Goal: Task Accomplishment & Management: Use online tool/utility

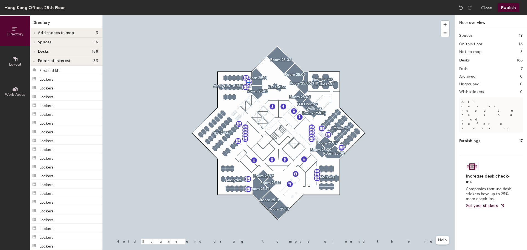
click at [247, 15] on div at bounding box center [279, 15] width 352 height 0
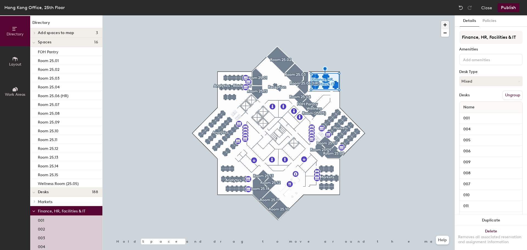
click at [446, 25] on span "button" at bounding box center [445, 25] width 8 height 8
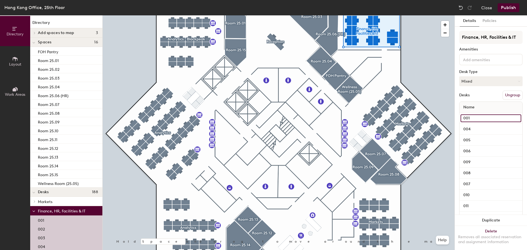
click at [477, 117] on input "001" at bounding box center [490, 118] width 61 height 8
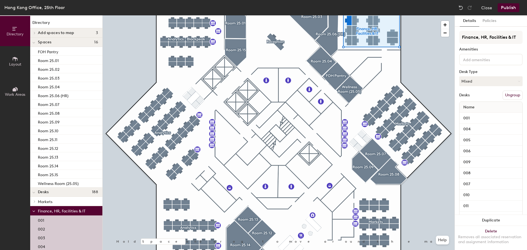
click at [487, 95] on div "Desks Ungroup" at bounding box center [490, 95] width 63 height 9
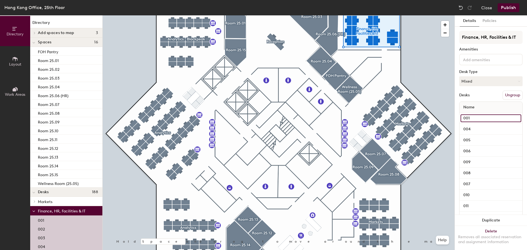
click at [507, 116] on input "001" at bounding box center [490, 118] width 61 height 8
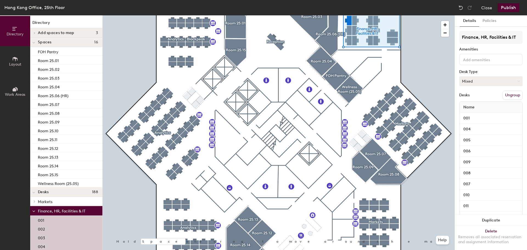
click at [505, 83] on button "Mixed" at bounding box center [490, 81] width 63 height 10
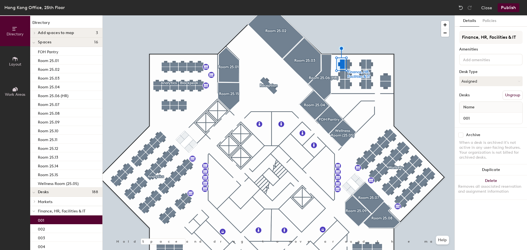
click at [481, 64] on div at bounding box center [490, 60] width 63 height 12
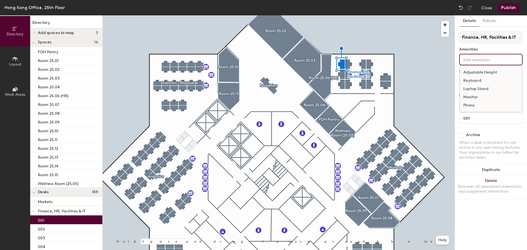
click at [472, 94] on div "Monitor" at bounding box center [491, 97] width 62 height 8
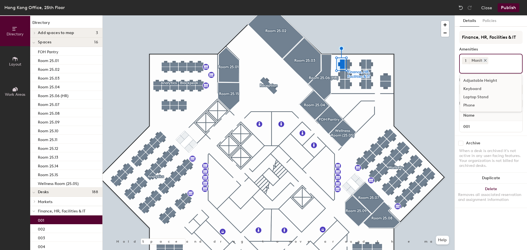
click at [484, 60] on icon at bounding box center [485, 60] width 4 height 4
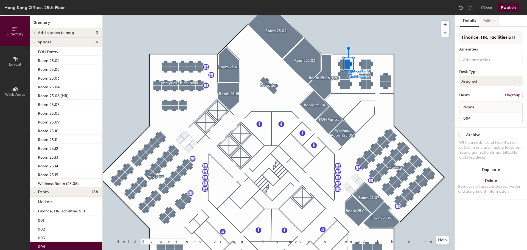
click at [494, 21] on button "Policies" at bounding box center [489, 20] width 20 height 11
click at [517, 81] on button "Hot" at bounding box center [490, 81] width 63 height 10
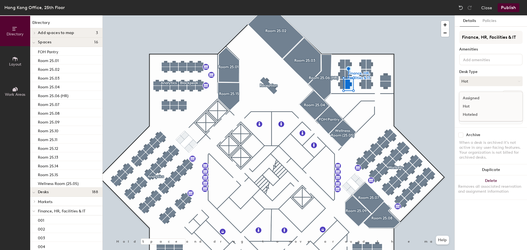
click at [474, 99] on div "Assigned" at bounding box center [486, 98] width 55 height 8
click at [491, 84] on button "Assigned" at bounding box center [490, 81] width 63 height 10
click at [467, 114] on div "Hoteled" at bounding box center [486, 115] width 55 height 8
click at [464, 78] on button "Hot" at bounding box center [490, 81] width 63 height 10
click at [466, 112] on div "Hoteled" at bounding box center [486, 115] width 55 height 8
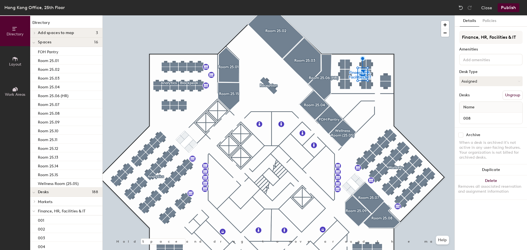
click at [365, 15] on div at bounding box center [279, 15] width 352 height 0
click at [446, 22] on span "button" at bounding box center [445, 25] width 8 height 8
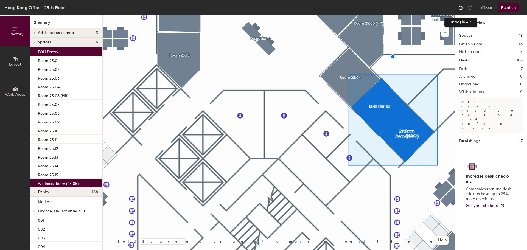
click at [463, 5] on img at bounding box center [460, 7] width 5 height 5
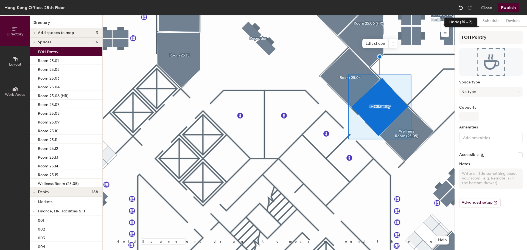
click at [459, 6] on img at bounding box center [460, 7] width 5 height 5
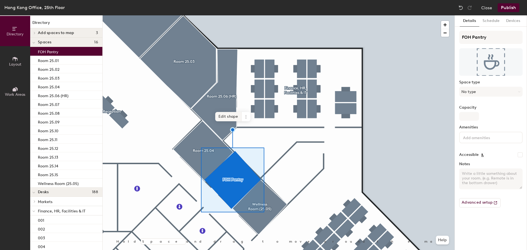
click at [230, 117] on span "Edit shape" at bounding box center [228, 116] width 26 height 9
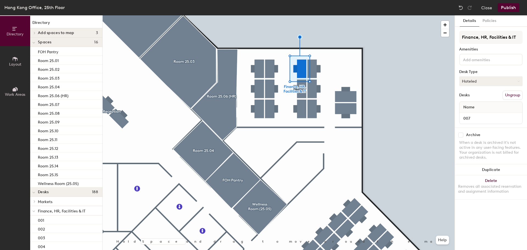
click at [515, 81] on button "Hoteled" at bounding box center [490, 81] width 63 height 10
click at [484, 98] on div "Assigned" at bounding box center [486, 98] width 55 height 8
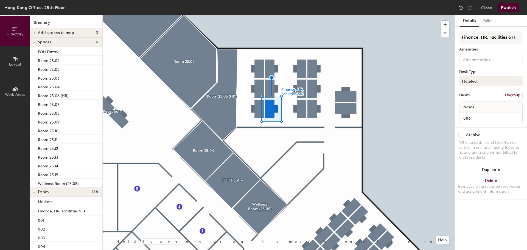
click at [476, 83] on button "Hoteled" at bounding box center [490, 81] width 63 height 10
click at [471, 99] on div "Assigned" at bounding box center [486, 98] width 55 height 8
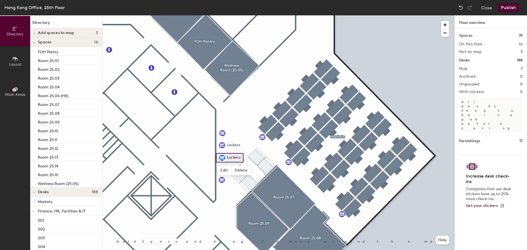
click at [223, 15] on div at bounding box center [279, 15] width 352 height 0
click at [222, 15] on div at bounding box center [279, 15] width 352 height 0
click at [221, 15] on div at bounding box center [279, 15] width 352 height 0
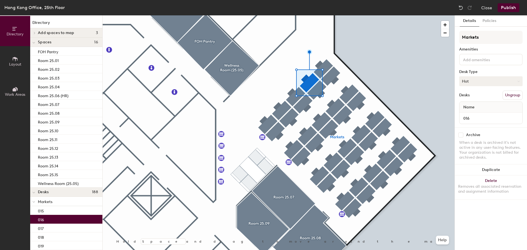
click at [502, 83] on button "Hot" at bounding box center [490, 81] width 63 height 10
click at [482, 115] on div "Hoteled" at bounding box center [486, 115] width 55 height 8
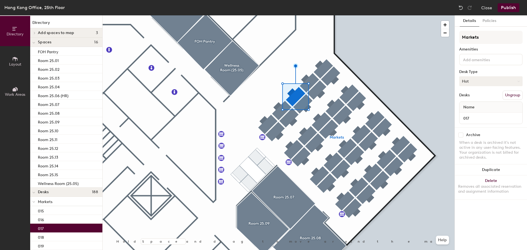
click at [480, 79] on button "Hot" at bounding box center [490, 81] width 63 height 10
click at [479, 114] on div "Hoteled" at bounding box center [486, 115] width 55 height 8
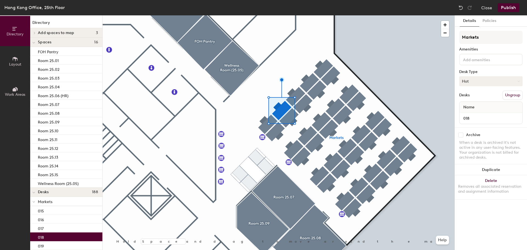
click at [489, 80] on button "Hot" at bounding box center [490, 81] width 63 height 10
click at [472, 114] on div "Hoteled" at bounding box center [486, 115] width 55 height 8
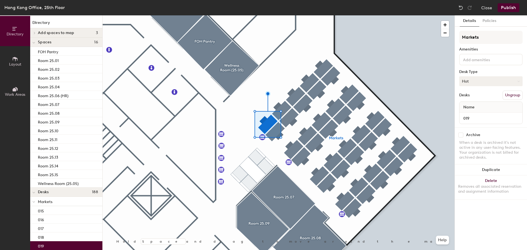
click at [484, 84] on button "Hot" at bounding box center [490, 81] width 63 height 10
click at [479, 115] on div "Hoteled" at bounding box center [486, 115] width 55 height 8
click at [490, 64] on div at bounding box center [490, 60] width 63 height 12
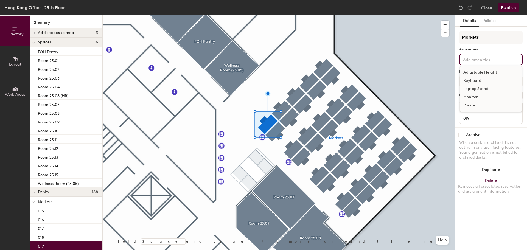
click at [490, 73] on div "Adjustable Height" at bounding box center [491, 72] width 62 height 8
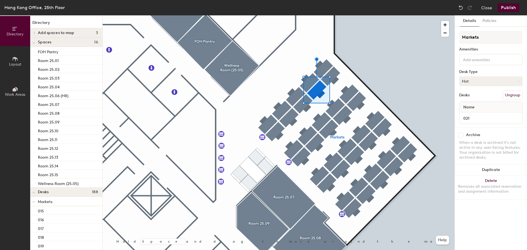
click at [480, 86] on button "Hot" at bounding box center [490, 81] width 63 height 10
click at [468, 113] on div "Hoteled" at bounding box center [486, 115] width 55 height 8
click at [482, 85] on button "Hot" at bounding box center [490, 81] width 63 height 10
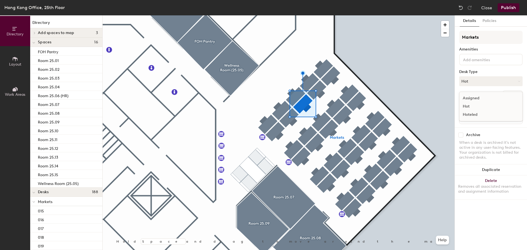
click at [466, 117] on div "Hoteled" at bounding box center [486, 115] width 55 height 8
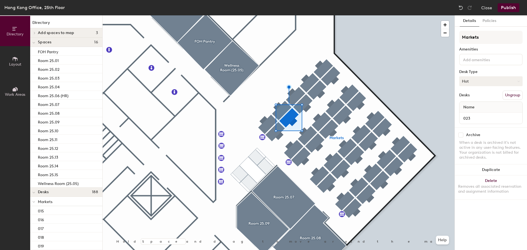
click at [469, 79] on button "Hot" at bounding box center [490, 81] width 63 height 10
click at [468, 112] on div "Hoteled" at bounding box center [486, 115] width 55 height 8
click at [474, 80] on button "Hot" at bounding box center [490, 81] width 63 height 10
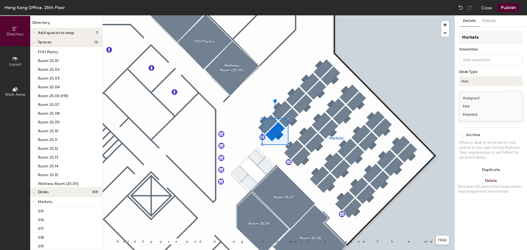
click at [470, 113] on div "Hoteled" at bounding box center [486, 115] width 55 height 8
click at [484, 60] on input at bounding box center [486, 59] width 49 height 7
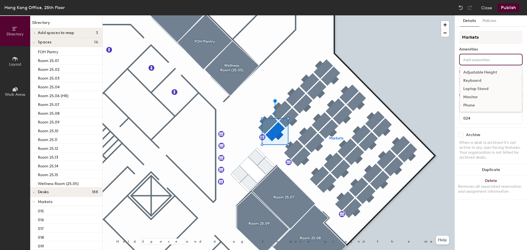
click at [480, 74] on div "Adjustable Height" at bounding box center [491, 72] width 62 height 8
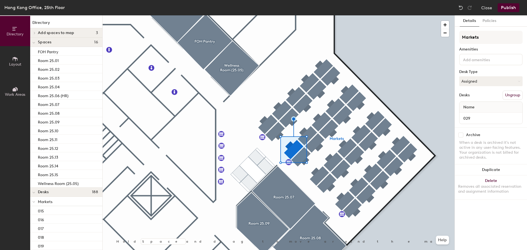
click at [471, 66] on div "Markets Amenities Desk Type Assigned Desks Ungroup Name 029" at bounding box center [490, 79] width 63 height 97
click at [471, 60] on input at bounding box center [486, 59] width 49 height 7
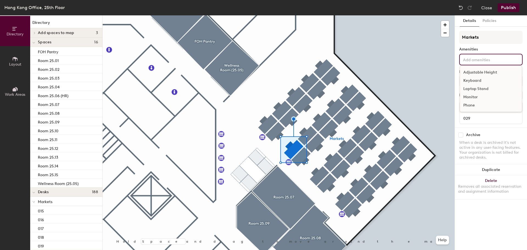
click at [471, 71] on div "Adjustable Height" at bounding box center [491, 72] width 62 height 8
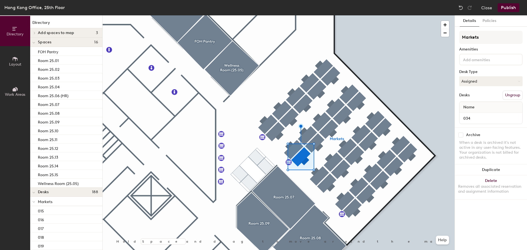
click at [496, 64] on div at bounding box center [490, 60] width 63 height 12
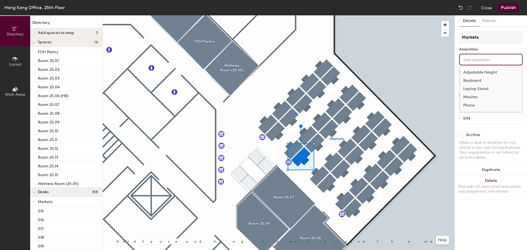
click at [490, 74] on div "Adjustable Height" at bounding box center [491, 72] width 62 height 8
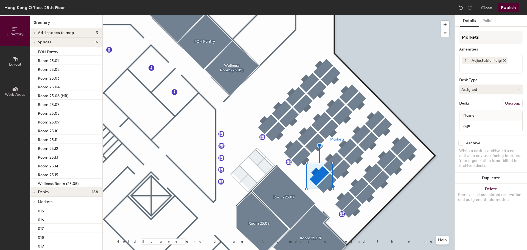
click at [502, 60] on icon at bounding box center [504, 60] width 4 height 4
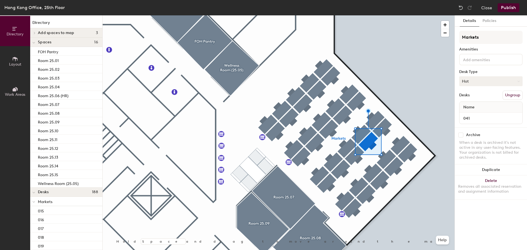
click at [470, 80] on button "Hot" at bounding box center [490, 81] width 63 height 10
click at [464, 117] on div "Hoteled" at bounding box center [486, 115] width 55 height 8
click at [477, 79] on button "Hot" at bounding box center [490, 81] width 63 height 10
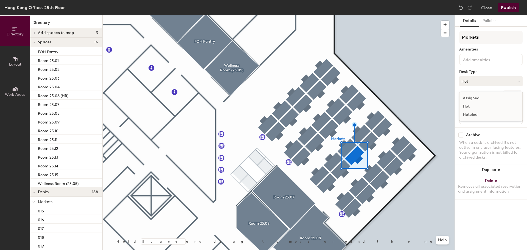
click at [470, 114] on div "Hoteled" at bounding box center [486, 115] width 55 height 8
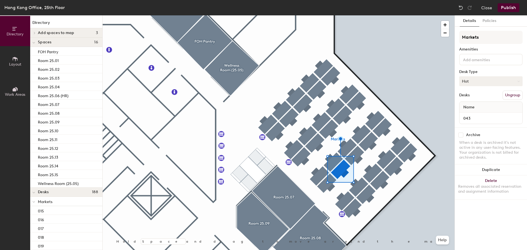
click at [484, 78] on button "Hot" at bounding box center [490, 81] width 63 height 10
click at [465, 116] on div "Hoteled" at bounding box center [486, 115] width 55 height 8
click at [476, 79] on button "Hot" at bounding box center [490, 81] width 63 height 10
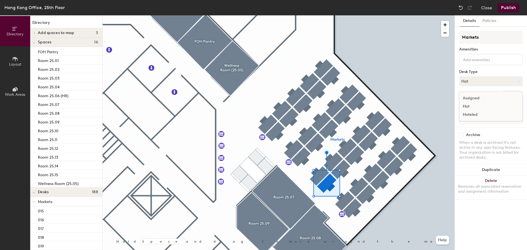
click at [471, 115] on div "Hoteled" at bounding box center [486, 115] width 55 height 8
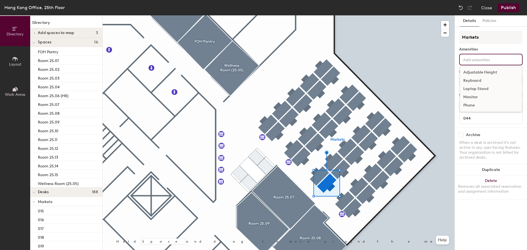
click at [477, 59] on input at bounding box center [486, 59] width 49 height 7
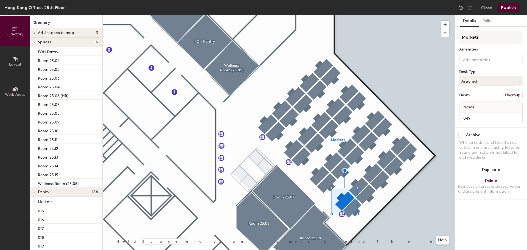
click at [468, 59] on input at bounding box center [486, 59] width 49 height 7
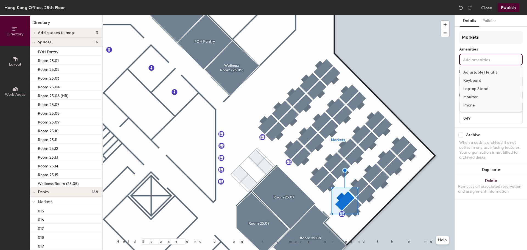
click at [472, 71] on div "Adjustable Height" at bounding box center [491, 72] width 62 height 8
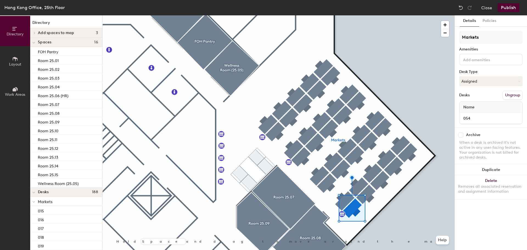
click at [482, 64] on div at bounding box center [490, 60] width 63 height 12
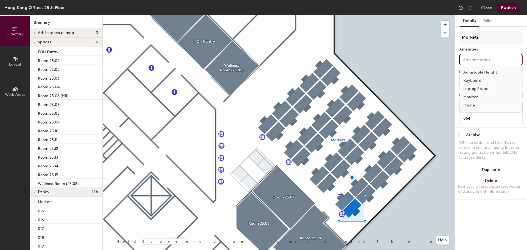
click at [482, 72] on div "Adjustable Height" at bounding box center [491, 72] width 62 height 8
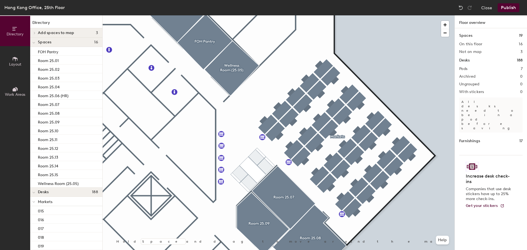
click at [345, 3] on div "Hong Kong Office, 25th Floor Close Publish Directory Layout Work Areas Director…" at bounding box center [263, 125] width 527 height 250
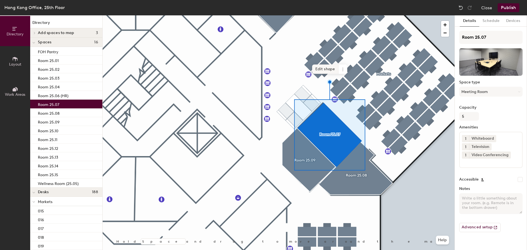
click at [324, 69] on span "Edit shape" at bounding box center [325, 68] width 26 height 9
click at [320, 68] on span "Edit shape" at bounding box center [325, 68] width 26 height 9
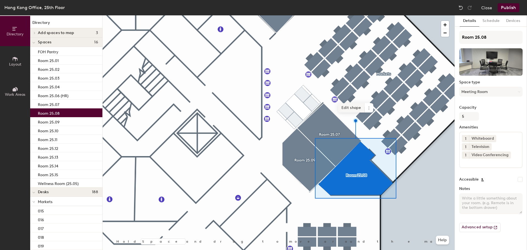
click at [351, 107] on span "Edit shape" at bounding box center [351, 107] width 26 height 9
click at [349, 110] on span "Edit shape" at bounding box center [351, 107] width 26 height 9
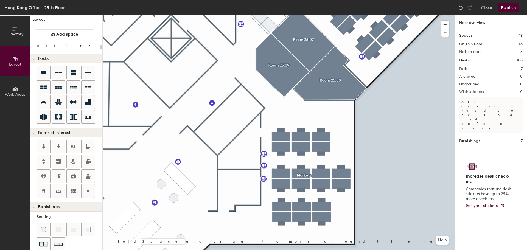
scroll to position [5, 0]
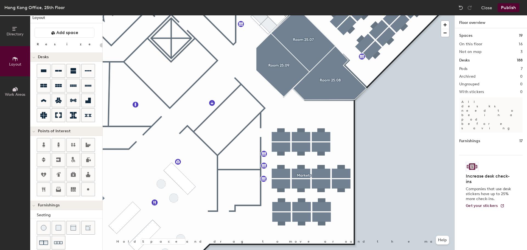
click at [39, 132] on span "Points of Interest" at bounding box center [54, 131] width 33 height 4
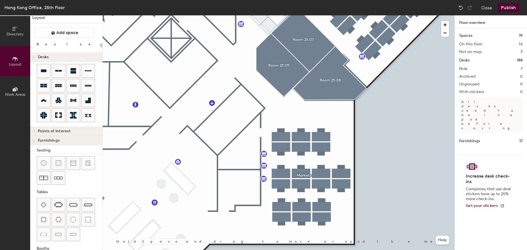
click at [35, 133] on div at bounding box center [33, 130] width 7 height 9
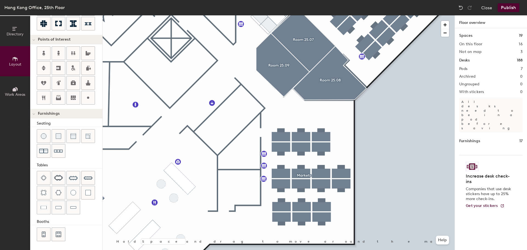
scroll to position [75, 0]
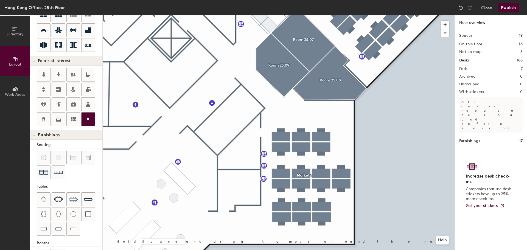
click at [90, 119] on icon at bounding box center [88, 119] width 7 height 7
click at [85, 124] on div at bounding box center [87, 118] width 13 height 13
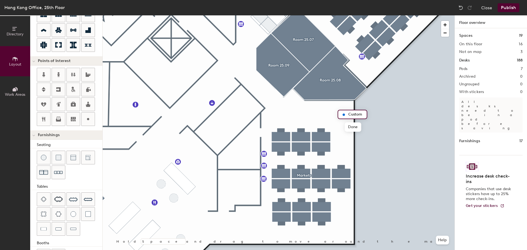
type input "20"
type input "Phone Booth"
click at [351, 119] on div "Phone Booth" at bounding box center [356, 114] width 39 height 9
click at [374, 15] on div at bounding box center [279, 15] width 352 height 0
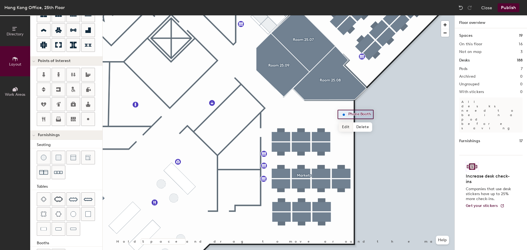
click at [345, 120] on div "Phone Booth Edit Delete Hold Space and drag to move around the map. Help" at bounding box center [279, 132] width 352 height 235
drag, startPoint x: 344, startPoint y: 127, endPoint x: 345, endPoint y: 117, distance: 10.2
click at [345, 15] on div at bounding box center [279, 15] width 352 height 0
type input "20"
click at [441, 239] on button "Help" at bounding box center [442, 240] width 13 height 9
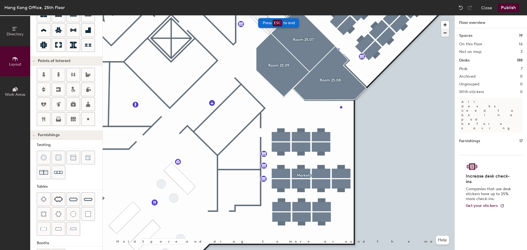
click at [444, 33] on span "button" at bounding box center [445, 33] width 8 height 8
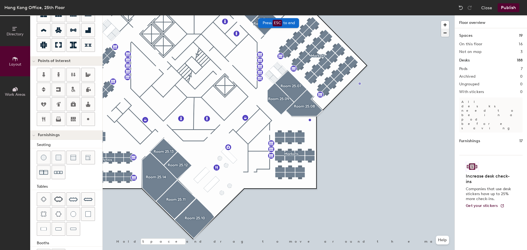
click at [446, 35] on span "button" at bounding box center [445, 33] width 8 height 8
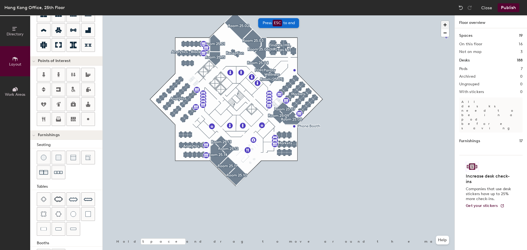
click at [444, 23] on span "button" at bounding box center [445, 25] width 8 height 8
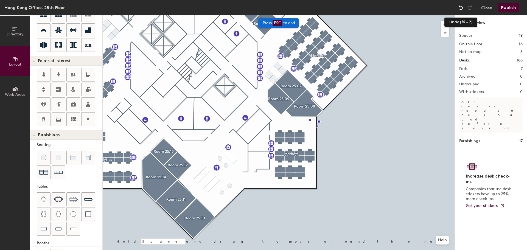
click at [460, 6] on img at bounding box center [460, 7] width 5 height 5
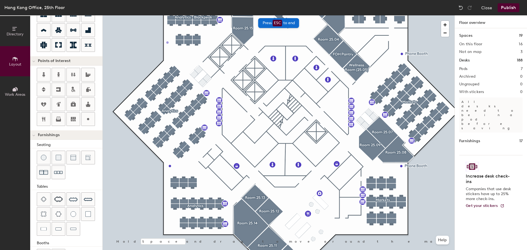
type input "20"
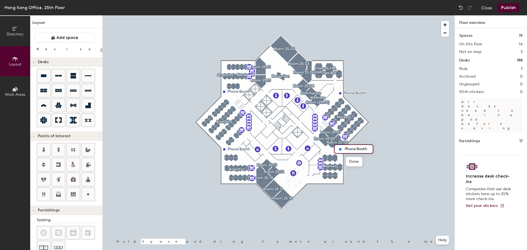
scroll to position [75, 0]
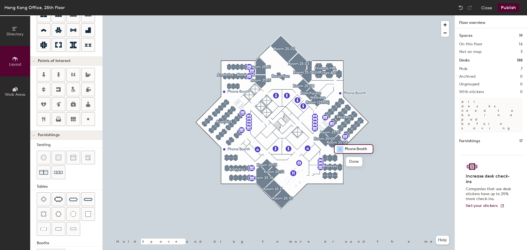
click at [368, 162] on div "Phone Booth Done Hold Space and drag to move around the map. Help" at bounding box center [279, 132] width 352 height 235
click at [445, 22] on span "button" at bounding box center [445, 25] width 8 height 8
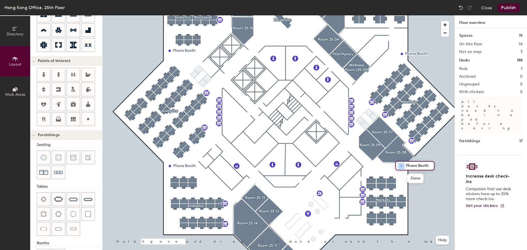
click at [399, 164] on img at bounding box center [401, 166] width 7 height 7
click at [420, 178] on span "Done" at bounding box center [415, 178] width 16 height 9
click at [403, 176] on span "Edit" at bounding box center [403, 178] width 14 height 9
click at [392, 167] on div "Phone Booth Done Hold Space and drag to move around the map. Help" at bounding box center [279, 132] width 352 height 235
drag, startPoint x: 422, startPoint y: 162, endPoint x: 406, endPoint y: 167, distance: 17.2
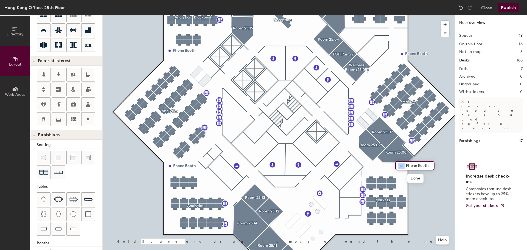
click at [406, 167] on div "Phone Booth" at bounding box center [414, 165] width 39 height 9
click at [417, 177] on span "Done" at bounding box center [415, 178] width 16 height 9
click at [417, 177] on span "Delete" at bounding box center [419, 178] width 19 height 9
click at [90, 119] on icon at bounding box center [88, 119] width 7 height 7
type input "20"
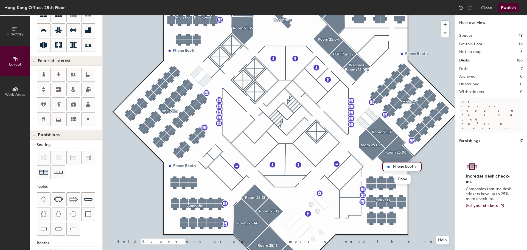
scroll to position [0, 0]
type input "Phone Booth"
click at [416, 161] on div "Phone Booth Done Hold Space and drag to move around the map. Help" at bounding box center [279, 132] width 352 height 235
click at [447, 33] on span "button" at bounding box center [445, 33] width 8 height 8
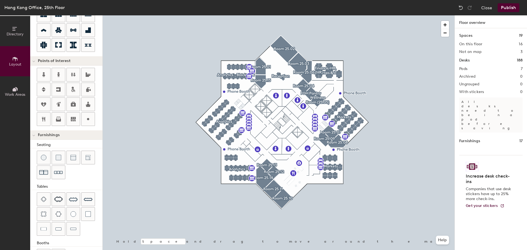
click at [512, 7] on button "Publish" at bounding box center [508, 7] width 22 height 9
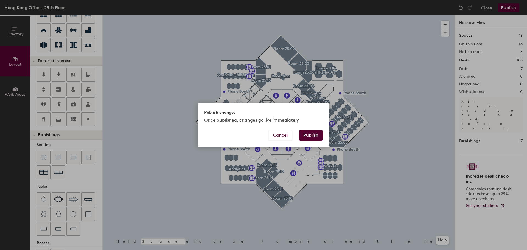
click at [318, 133] on button "Publish" at bounding box center [311, 135] width 24 height 10
type input "20"
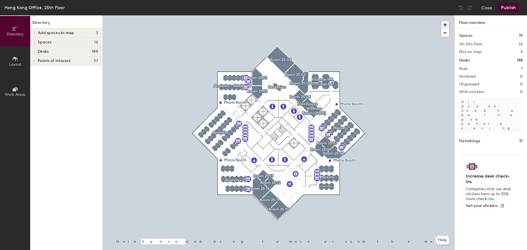
click at [446, 26] on span "button" at bounding box center [445, 25] width 8 height 8
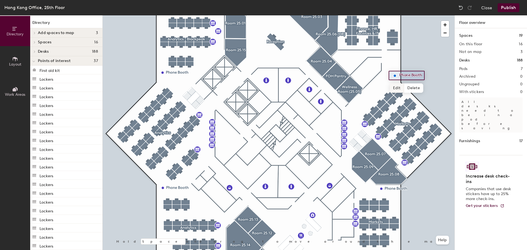
click at [392, 86] on span "Edit" at bounding box center [397, 87] width 14 height 9
click at [412, 75] on input "Phone Booth" at bounding box center [411, 76] width 27 height 8
click at [403, 15] on div at bounding box center [279, 15] width 352 height 0
click at [394, 84] on span "Edit" at bounding box center [397, 87] width 14 height 9
click at [420, 73] on input "Phone Booth" at bounding box center [411, 76] width 27 height 8
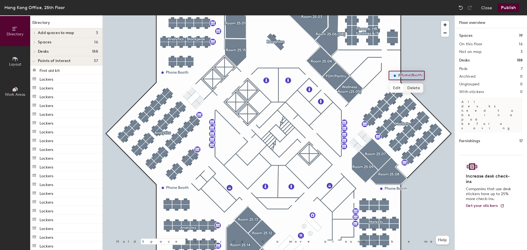
click at [415, 87] on span "Delete" at bounding box center [413, 87] width 19 height 9
click at [181, 86] on span "Delete" at bounding box center [181, 84] width 19 height 9
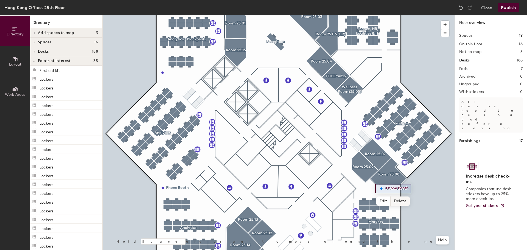
click at [398, 203] on span "Delete" at bounding box center [399, 200] width 19 height 9
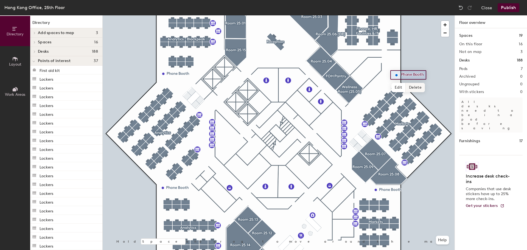
click at [415, 90] on span "Delete" at bounding box center [415, 87] width 19 height 9
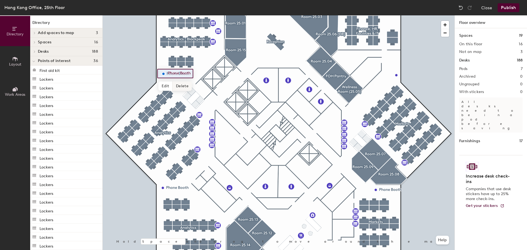
click at [182, 84] on span "Delete" at bounding box center [182, 85] width 19 height 9
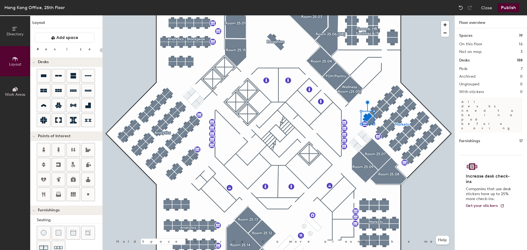
scroll to position [97, 0]
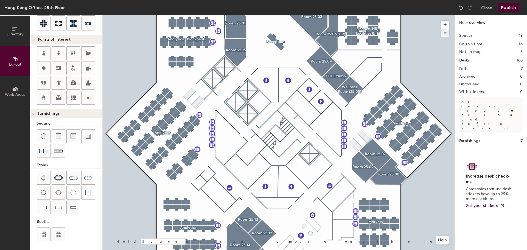
click at [443, 30] on span "button" at bounding box center [445, 33] width 8 height 8
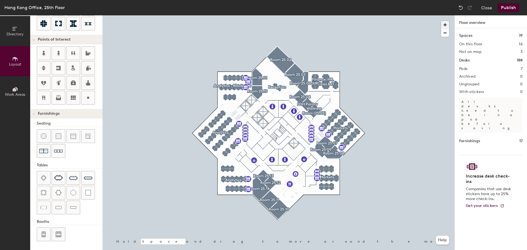
click at [446, 22] on span "button" at bounding box center [445, 25] width 8 height 8
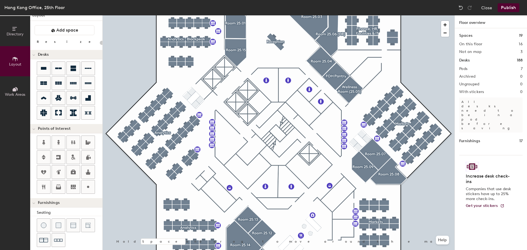
scroll to position [0, 0]
